Goal: Information Seeking & Learning: Learn about a topic

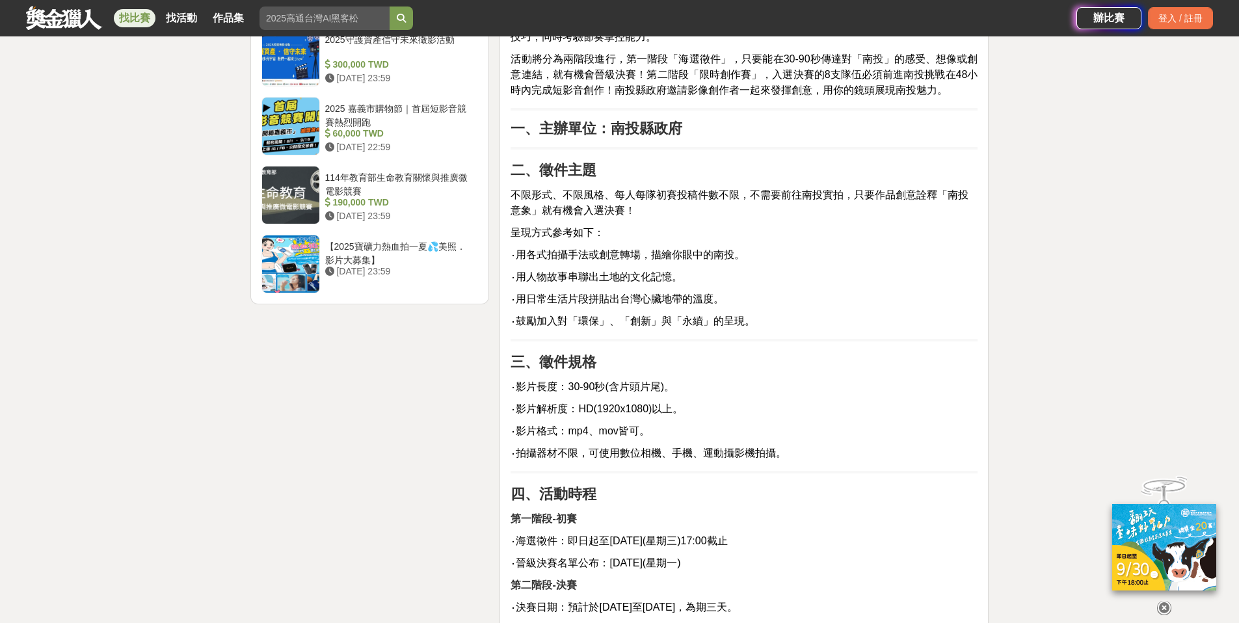
scroll to position [2040, 0]
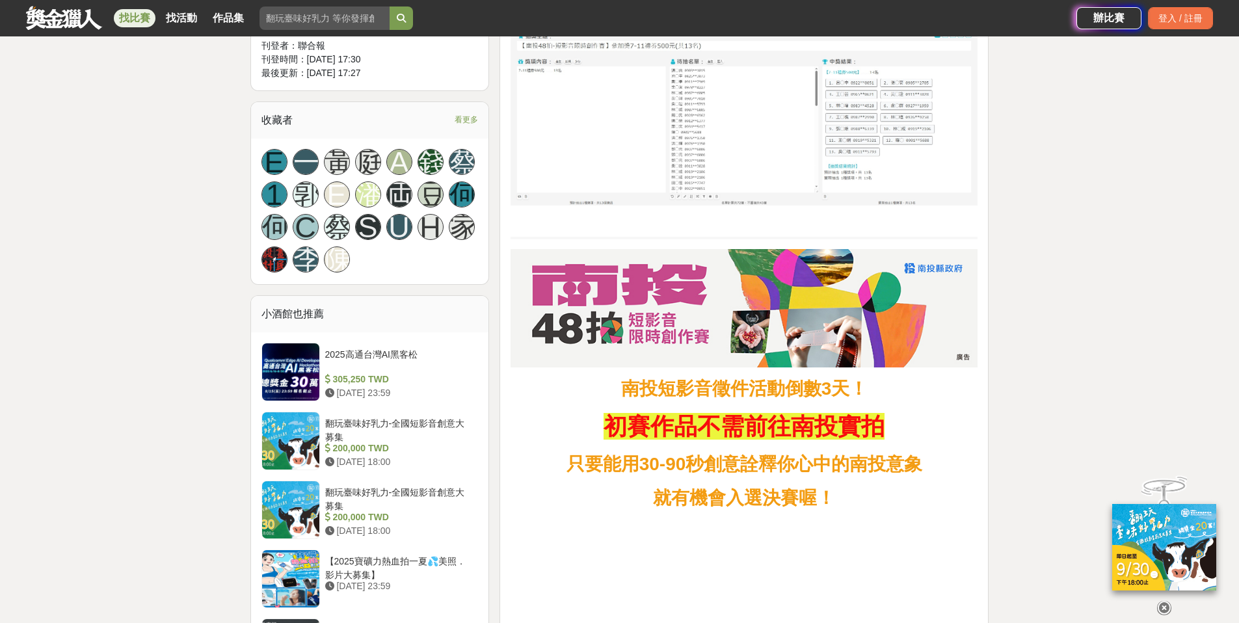
scroll to position [211, 0]
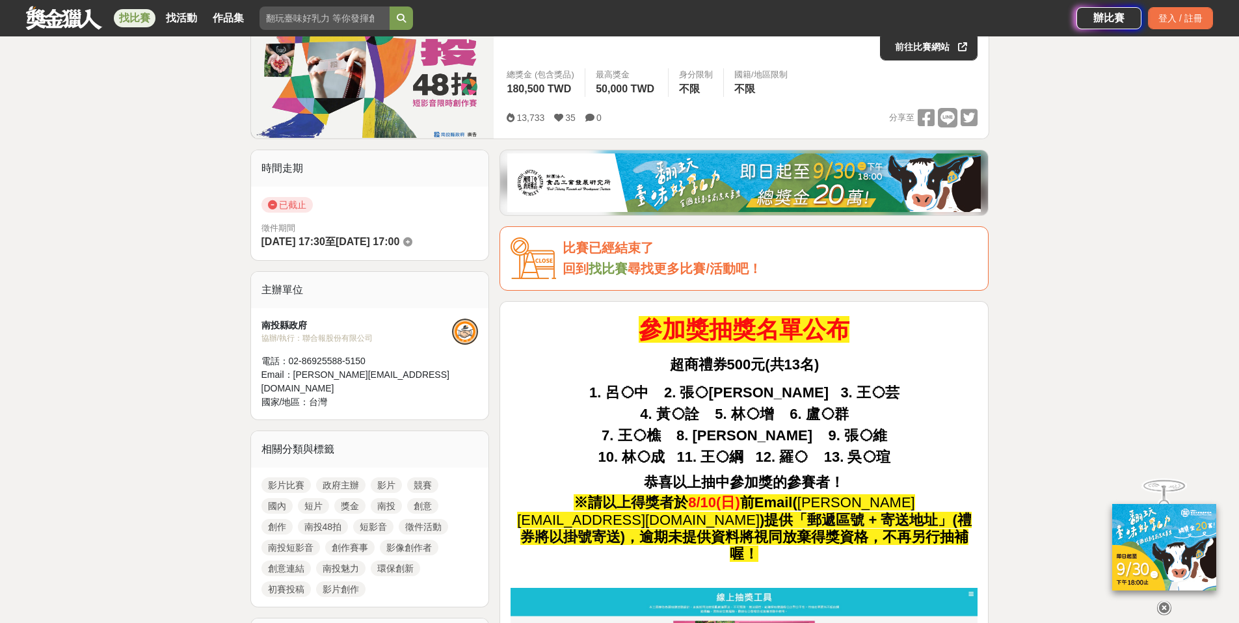
click at [332, 519] on link "南投48拍" at bounding box center [323, 527] width 51 height 16
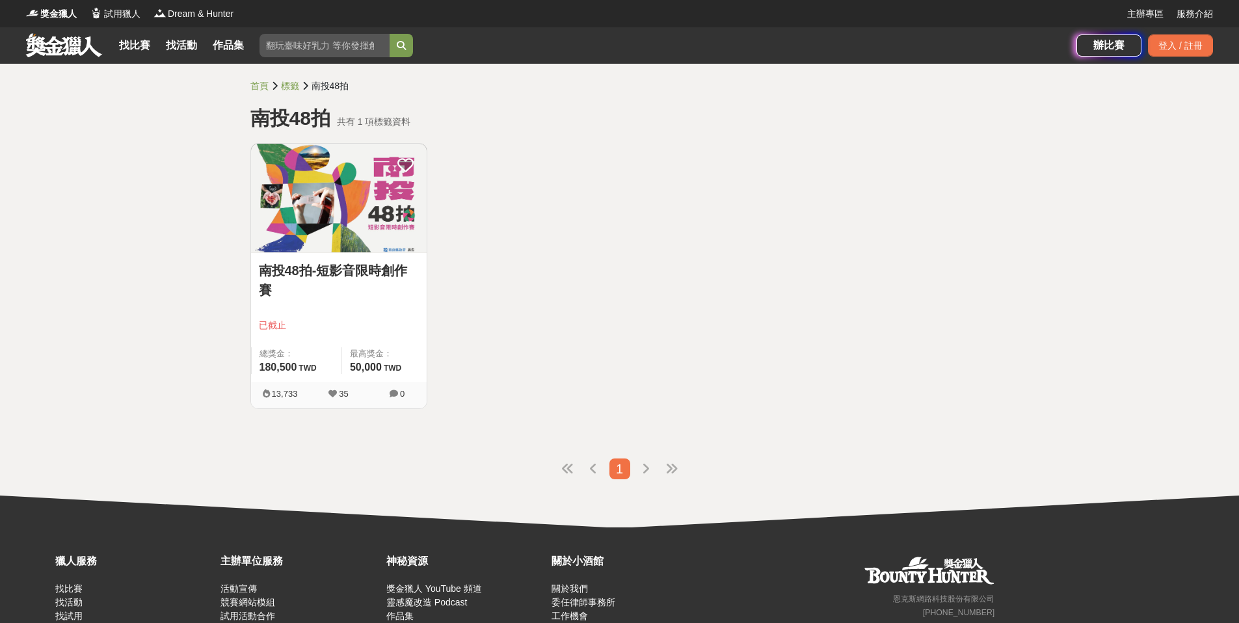
click at [314, 267] on link "南投48拍-短影音限時創作賽" at bounding box center [339, 280] width 160 height 39
